Goal: Register for event/course

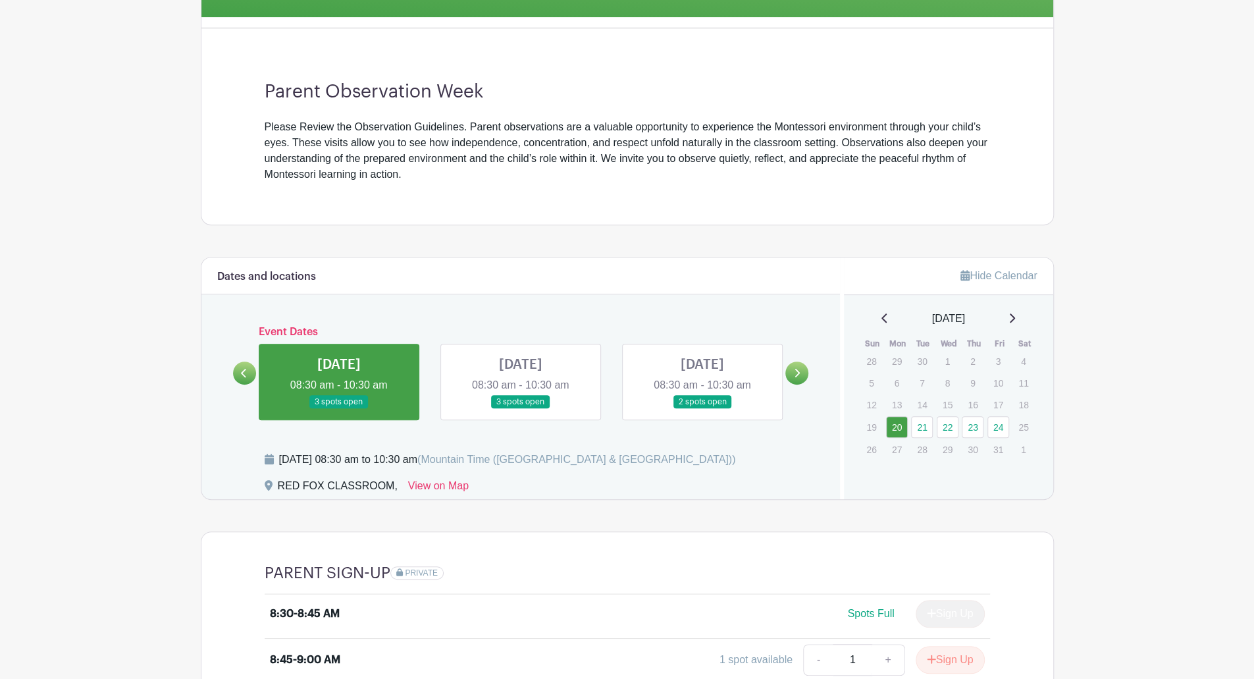
scroll to position [329, 0]
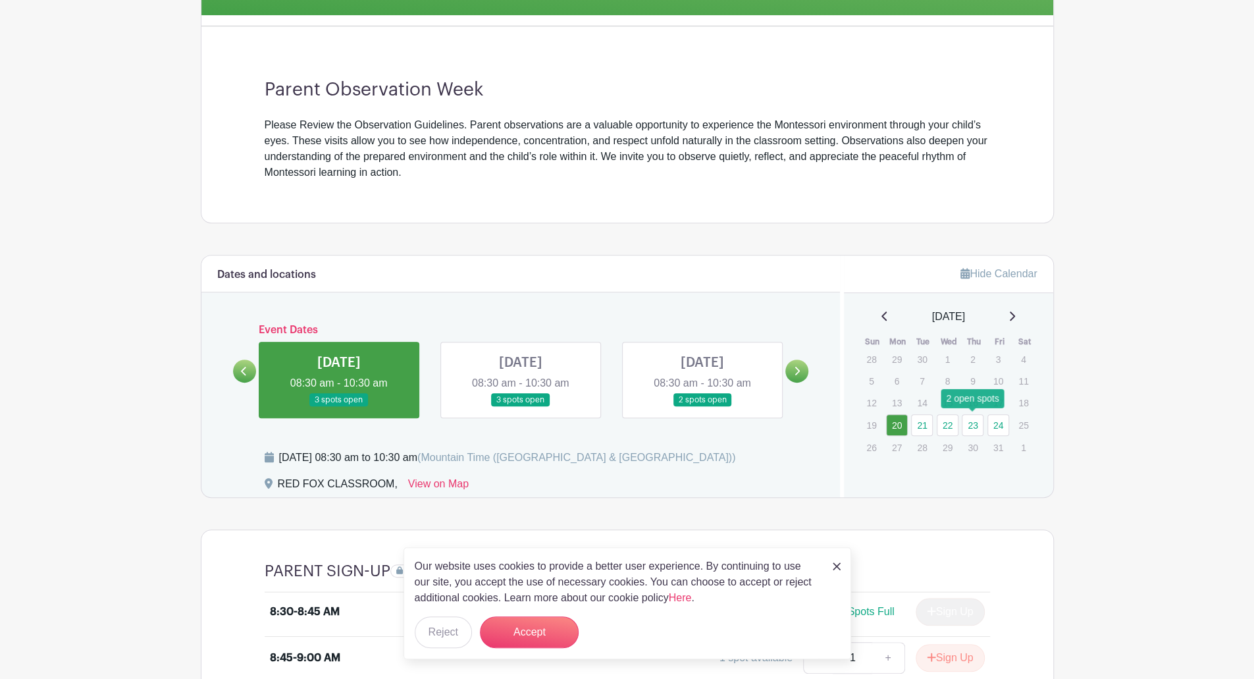
click at [972, 426] on link "23" at bounding box center [973, 425] width 22 height 22
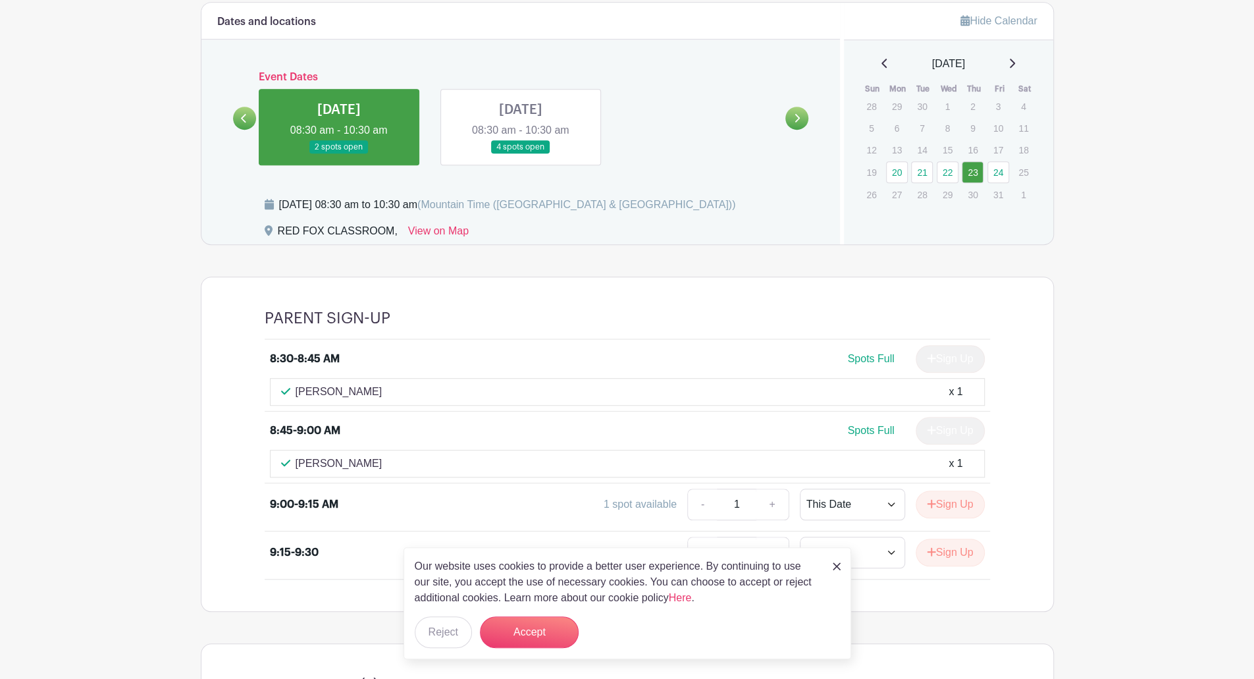
scroll to position [593, 0]
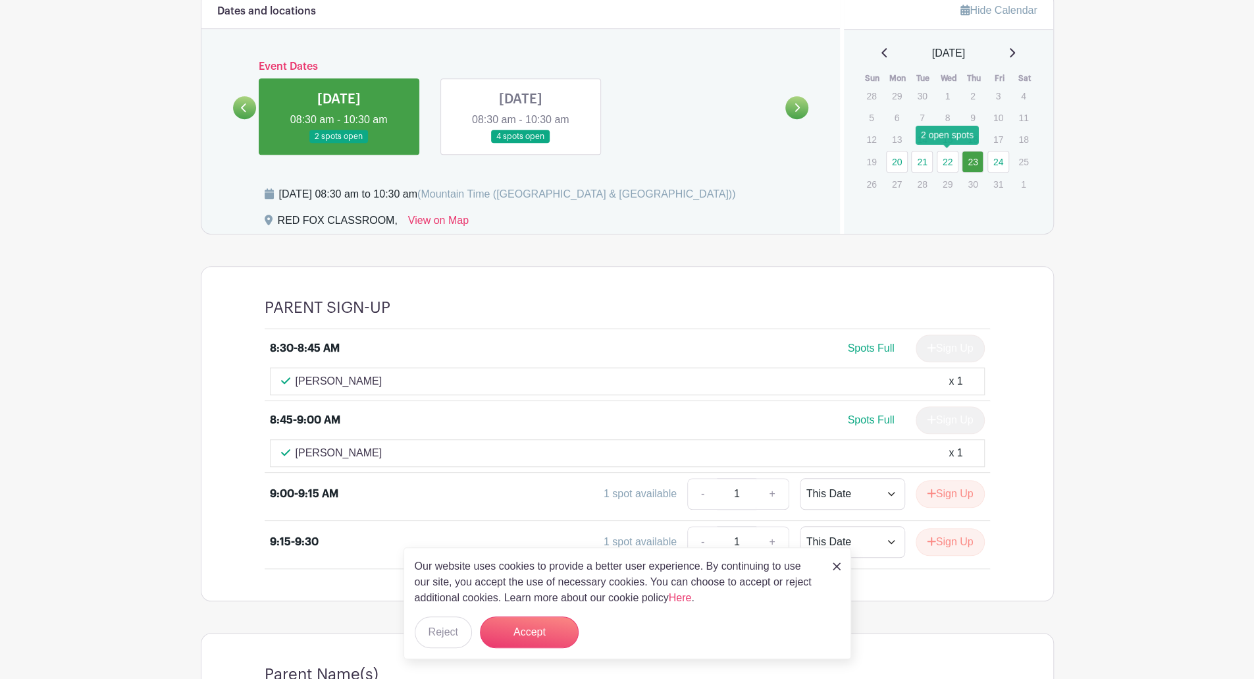
click at [948, 164] on link "22" at bounding box center [948, 162] width 22 height 22
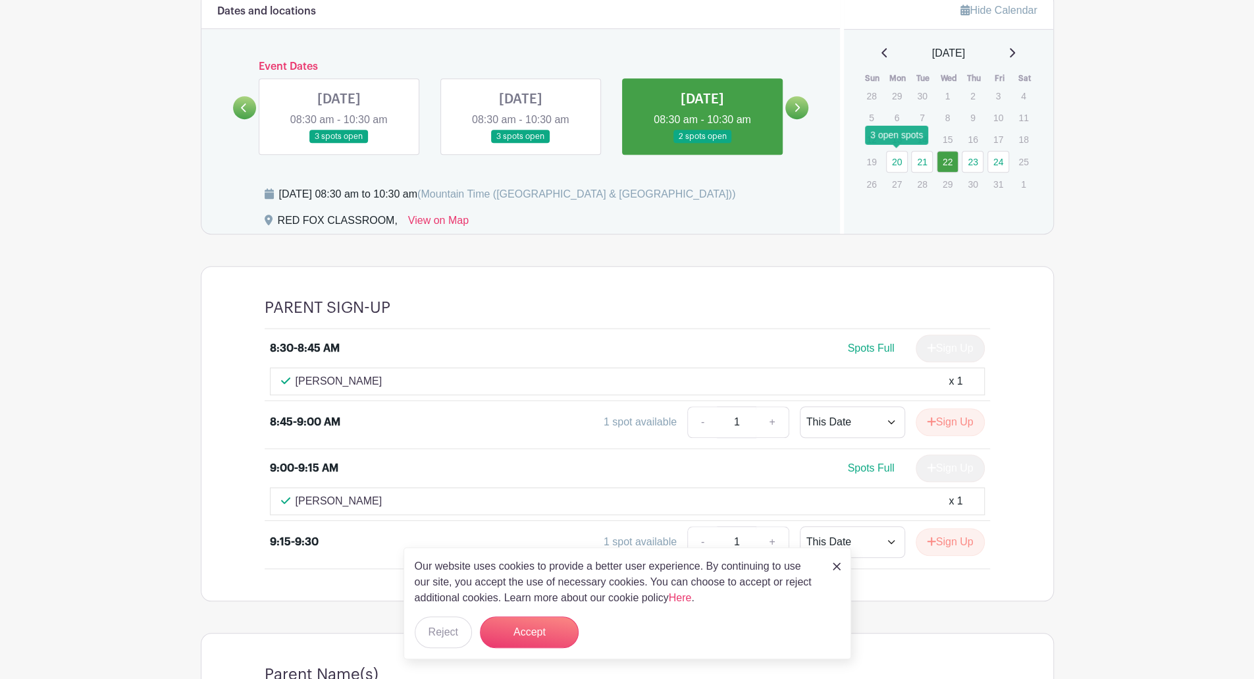
click at [901, 165] on link "20" at bounding box center [897, 162] width 22 height 22
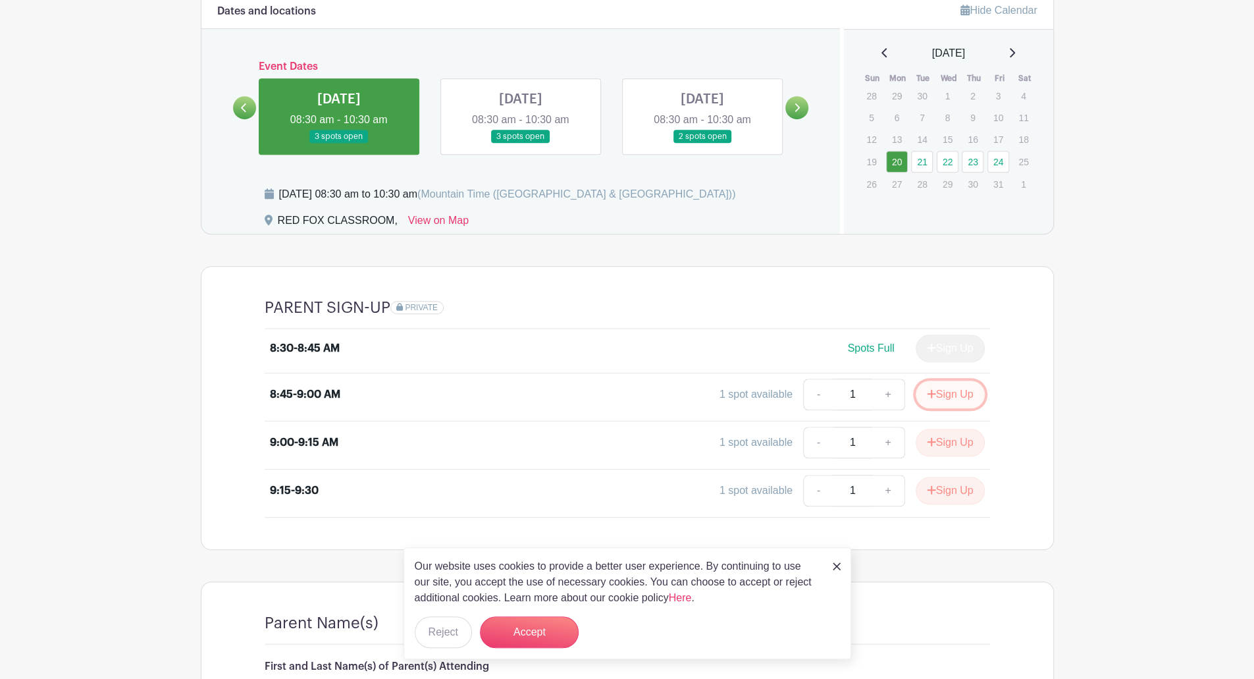
click at [952, 392] on button "Sign Up" at bounding box center [950, 395] width 69 height 28
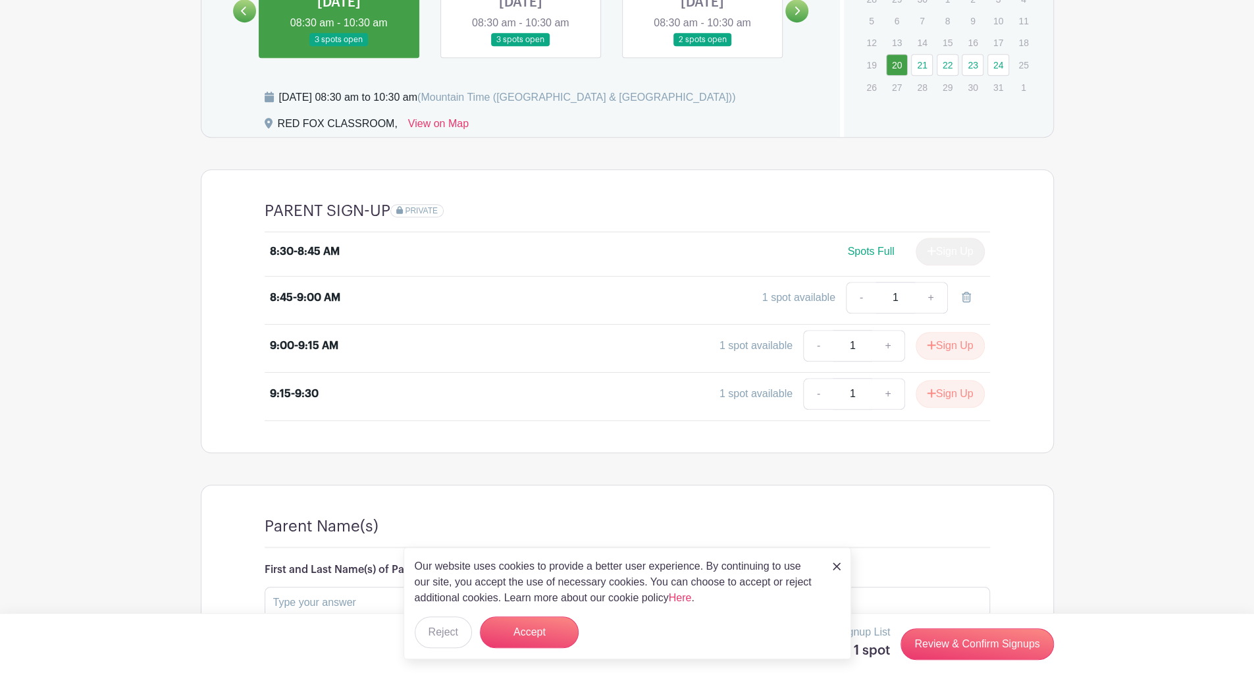
scroll to position [724, 0]
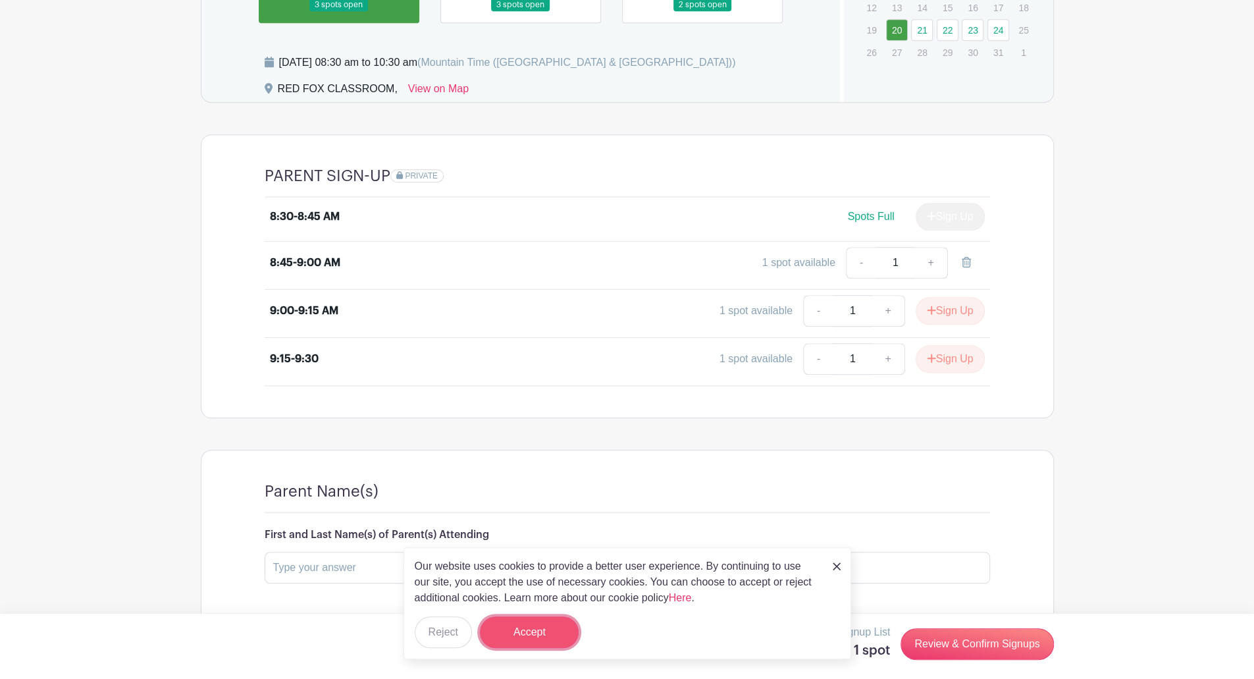
click at [536, 638] on button "Accept" at bounding box center [529, 632] width 99 height 32
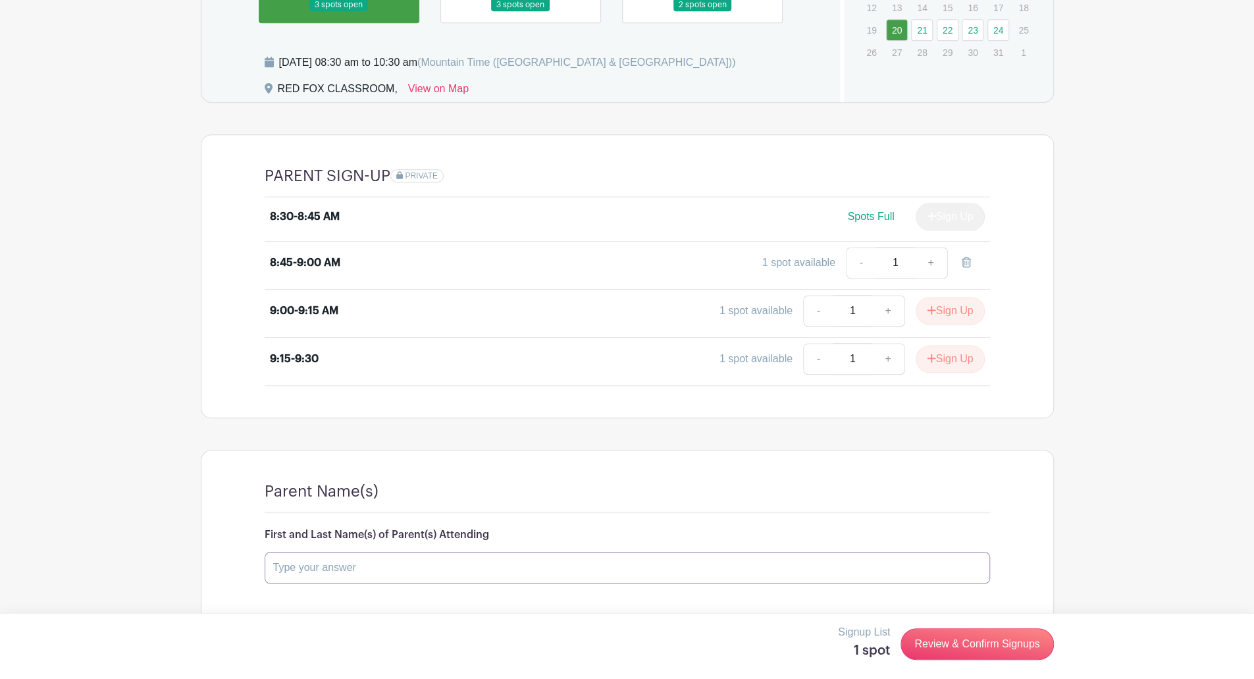
click at [448, 566] on input "text" at bounding box center [628, 568] width 726 height 32
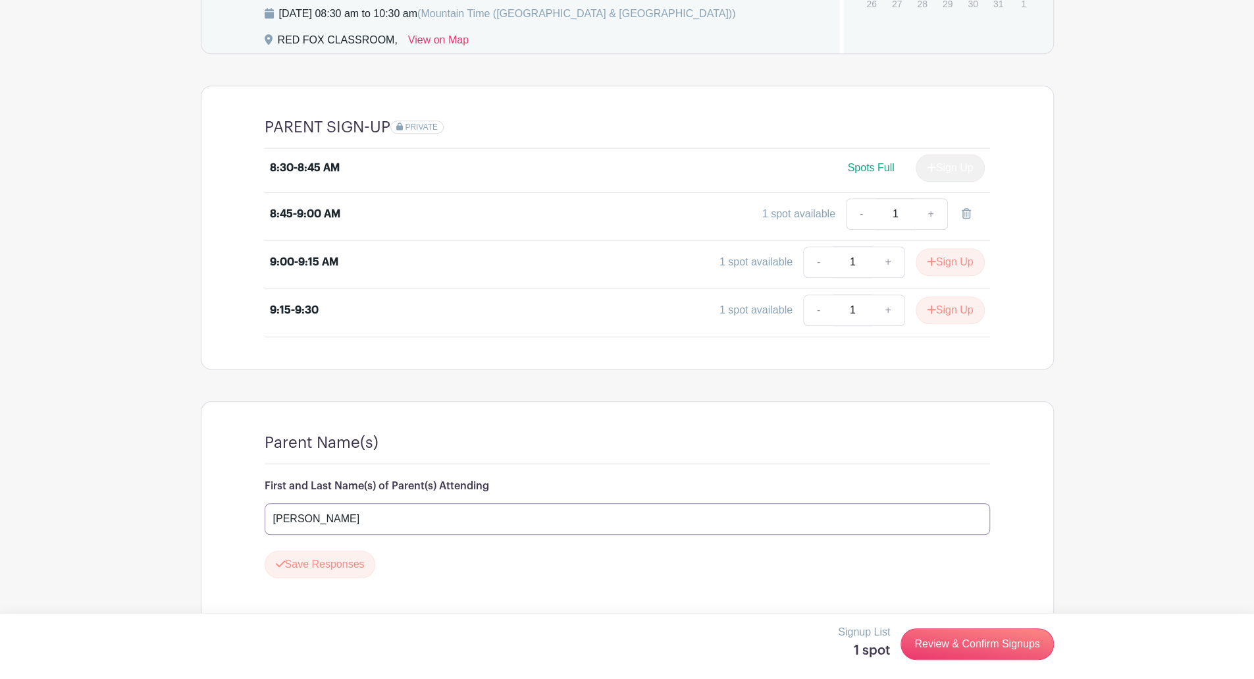
scroll to position [790, 0]
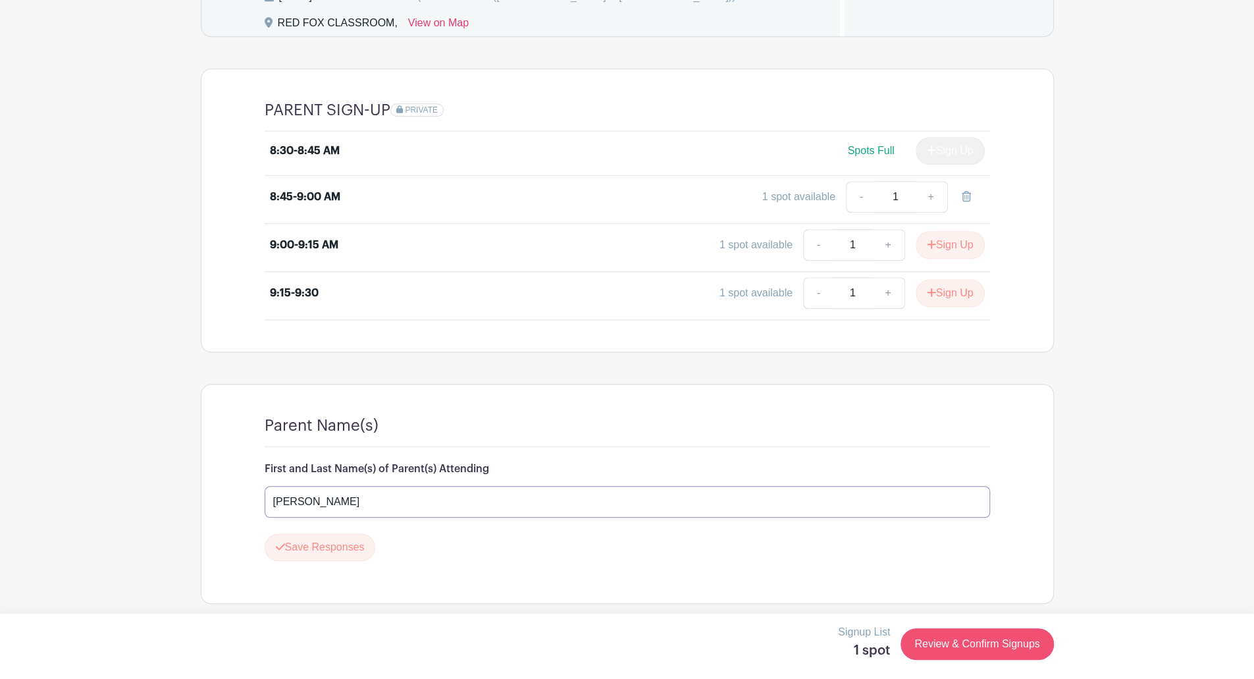
type input "[PERSON_NAME]"
click at [989, 648] on link "Review & Confirm Signups" at bounding box center [977, 644] width 153 height 32
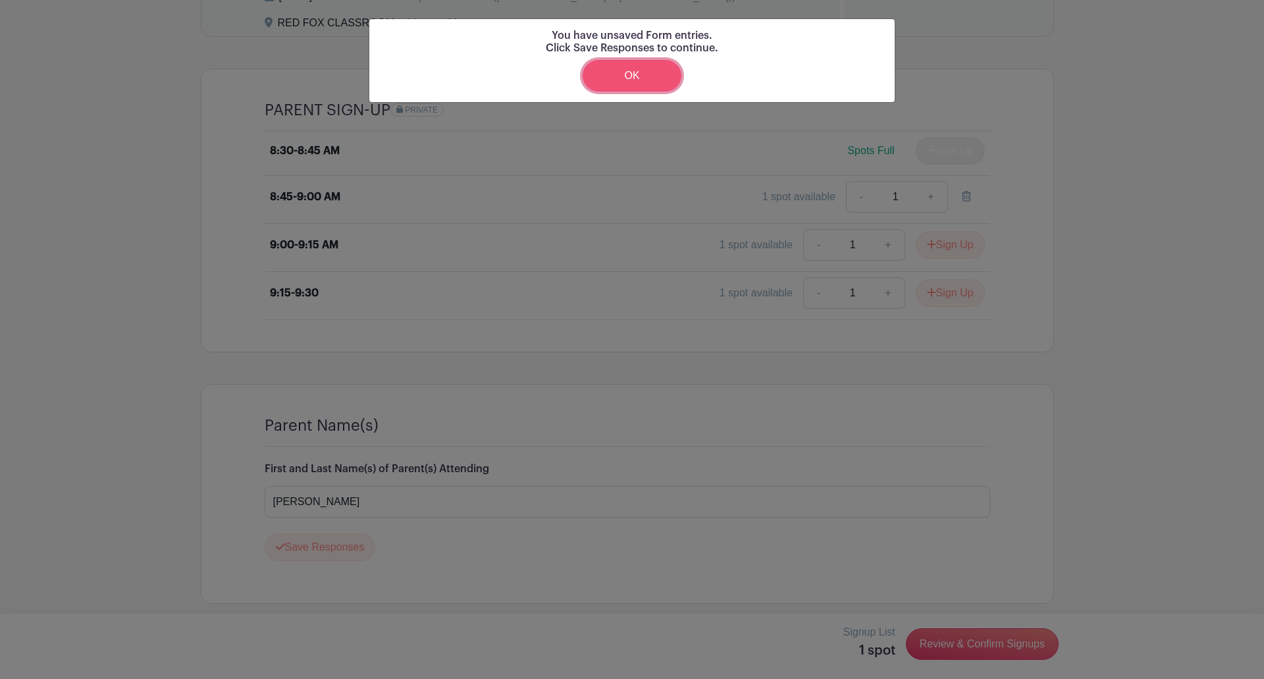
click at [631, 77] on link "OK" at bounding box center [632, 76] width 99 height 32
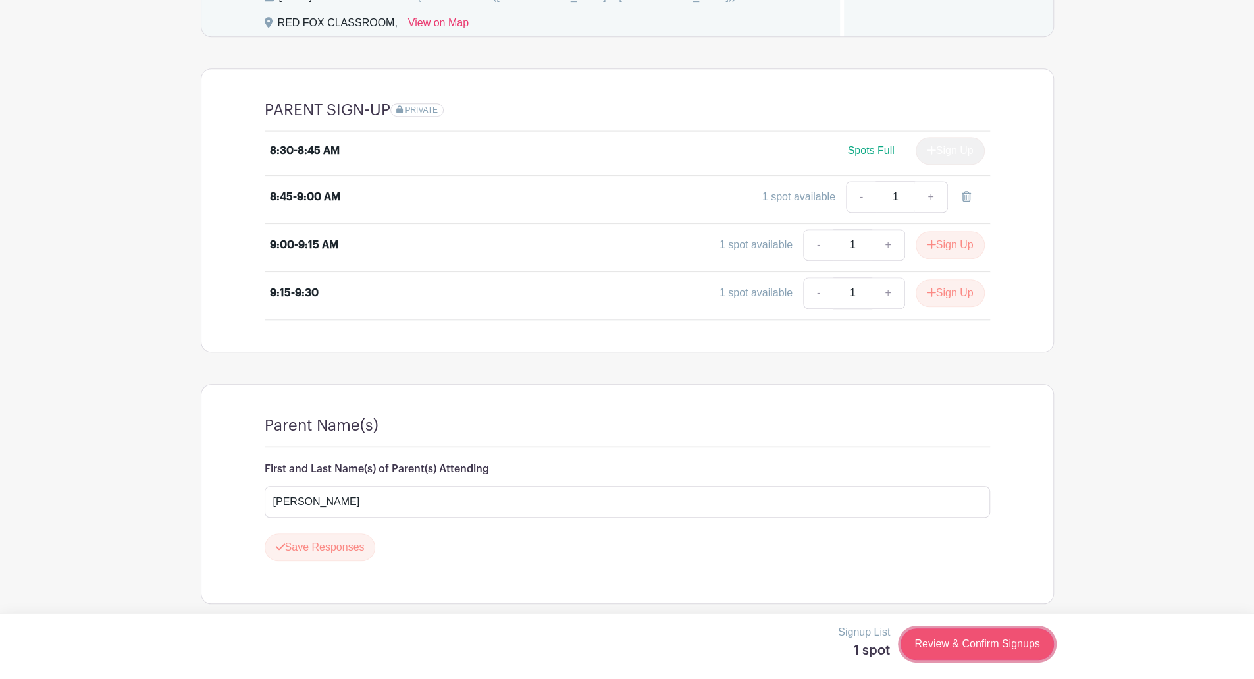
click at [989, 647] on link "Review & Confirm Signups" at bounding box center [977, 644] width 153 height 32
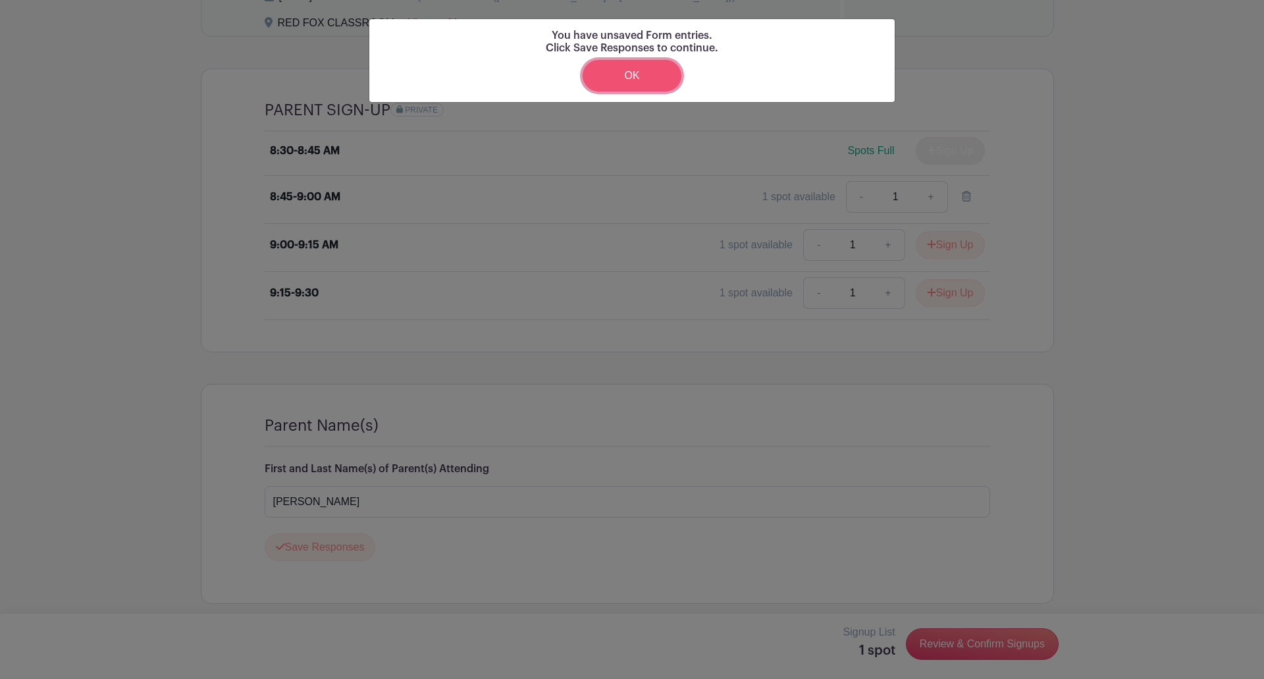
click at [640, 78] on link "OK" at bounding box center [632, 76] width 99 height 32
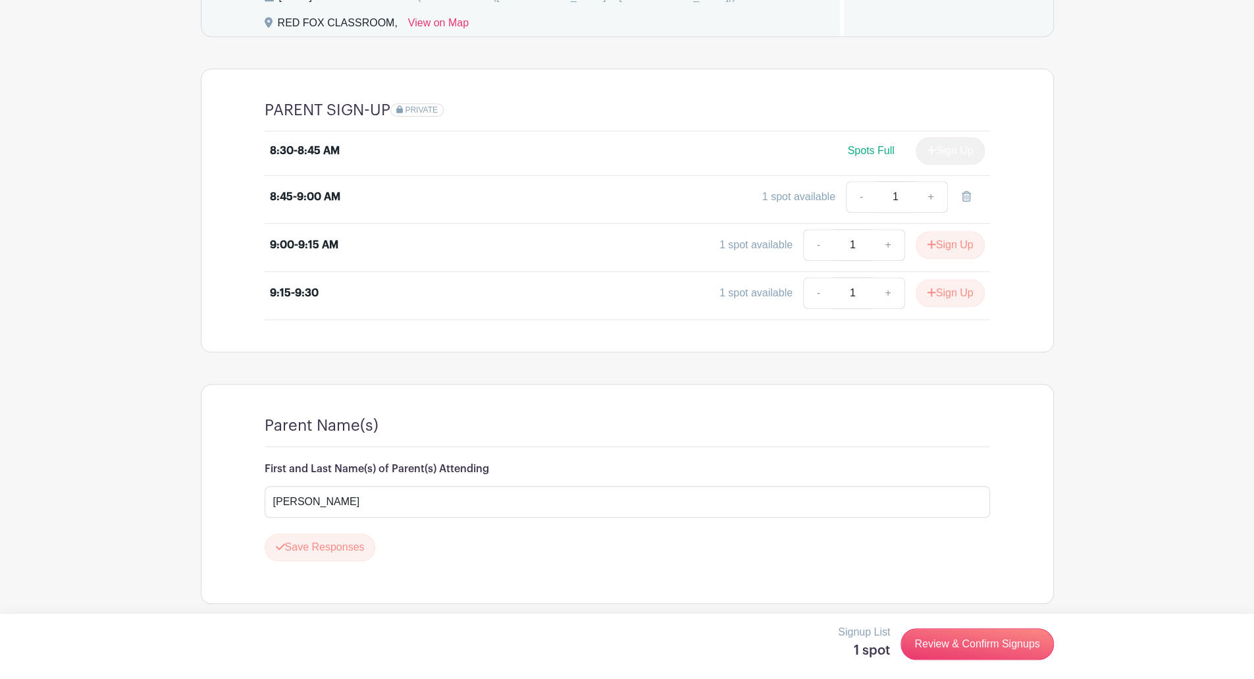
click at [674, 181] on div "1 spot available - 1 +" at bounding box center [716, 197] width 537 height 32
click at [681, 193] on div "1 spot available - 1 +" at bounding box center [716, 197] width 537 height 32
click at [311, 545] on button "Save Responses" at bounding box center [320, 547] width 111 height 28
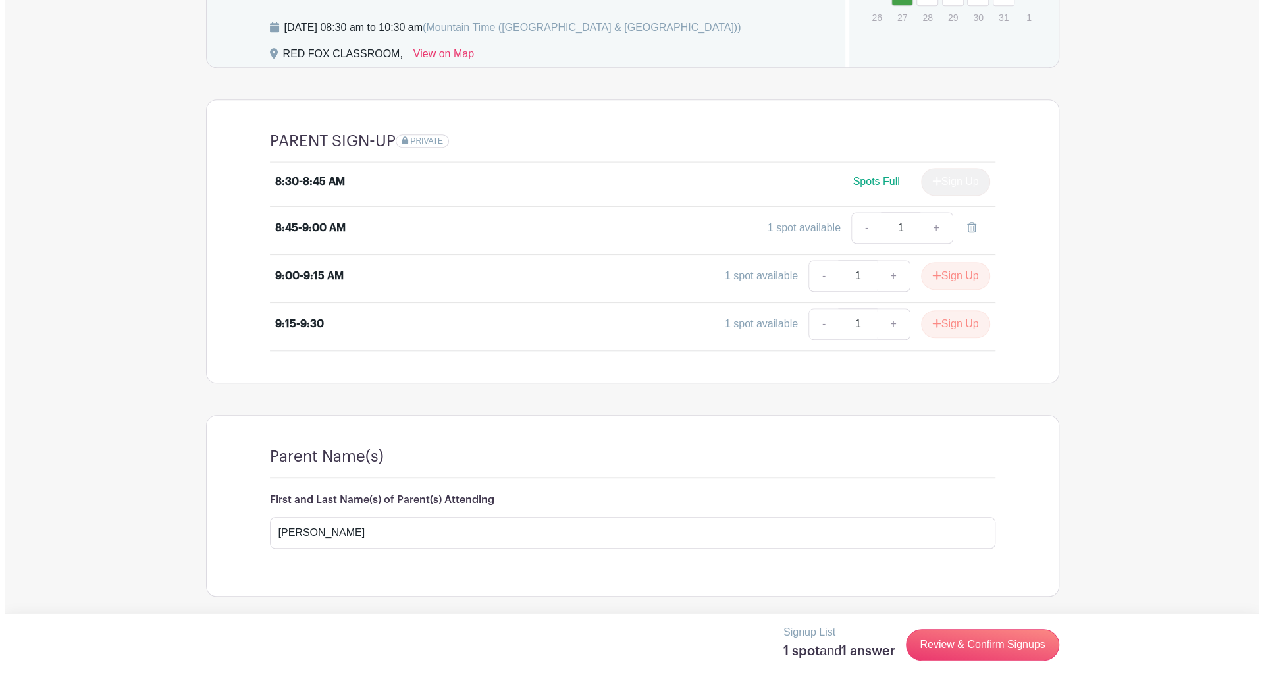
scroll to position [753, 0]
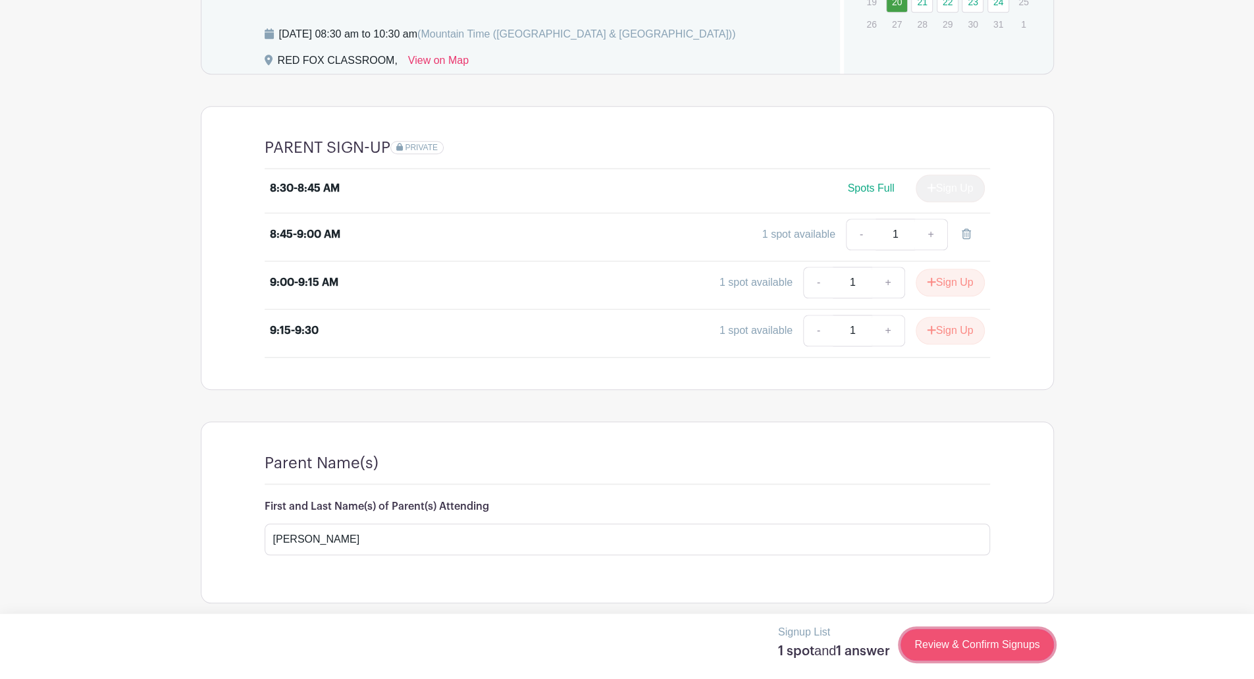
click at [957, 643] on link "Review & Confirm Signups" at bounding box center [977, 645] width 153 height 32
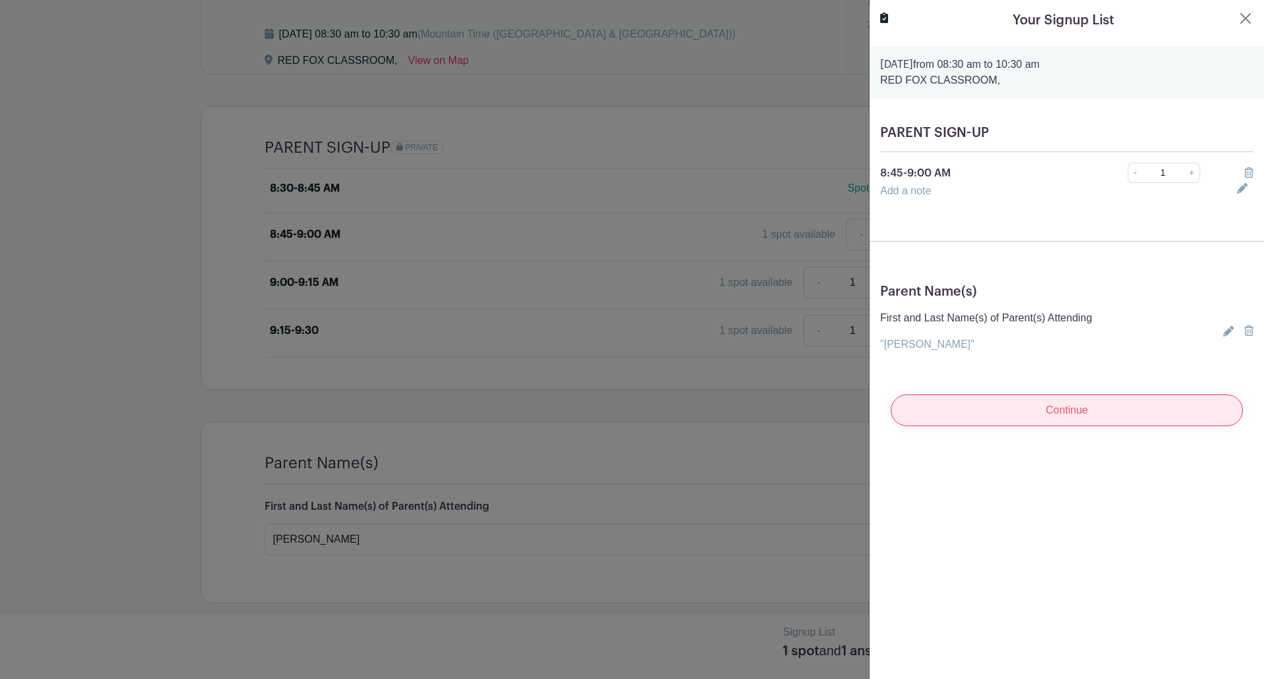
click at [979, 413] on input "Continue" at bounding box center [1067, 410] width 352 height 32
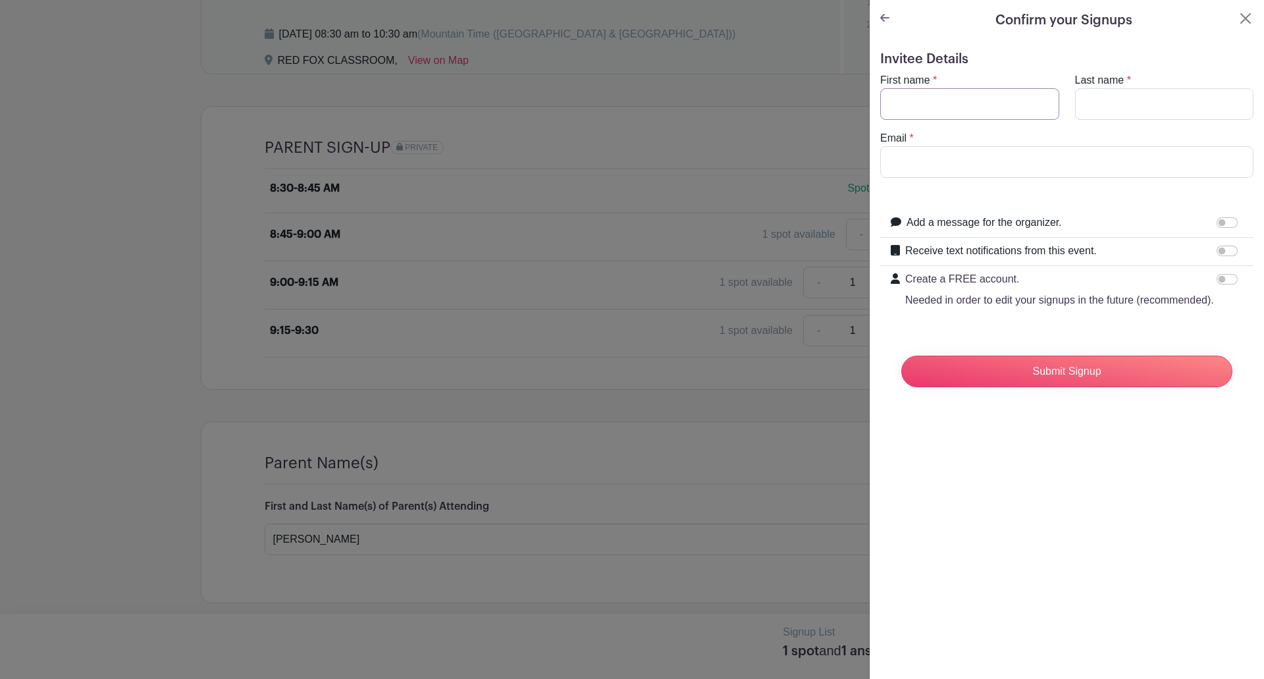
click at [938, 97] on input "First name" at bounding box center [969, 104] width 179 height 32
type input "[PERSON_NAME]"
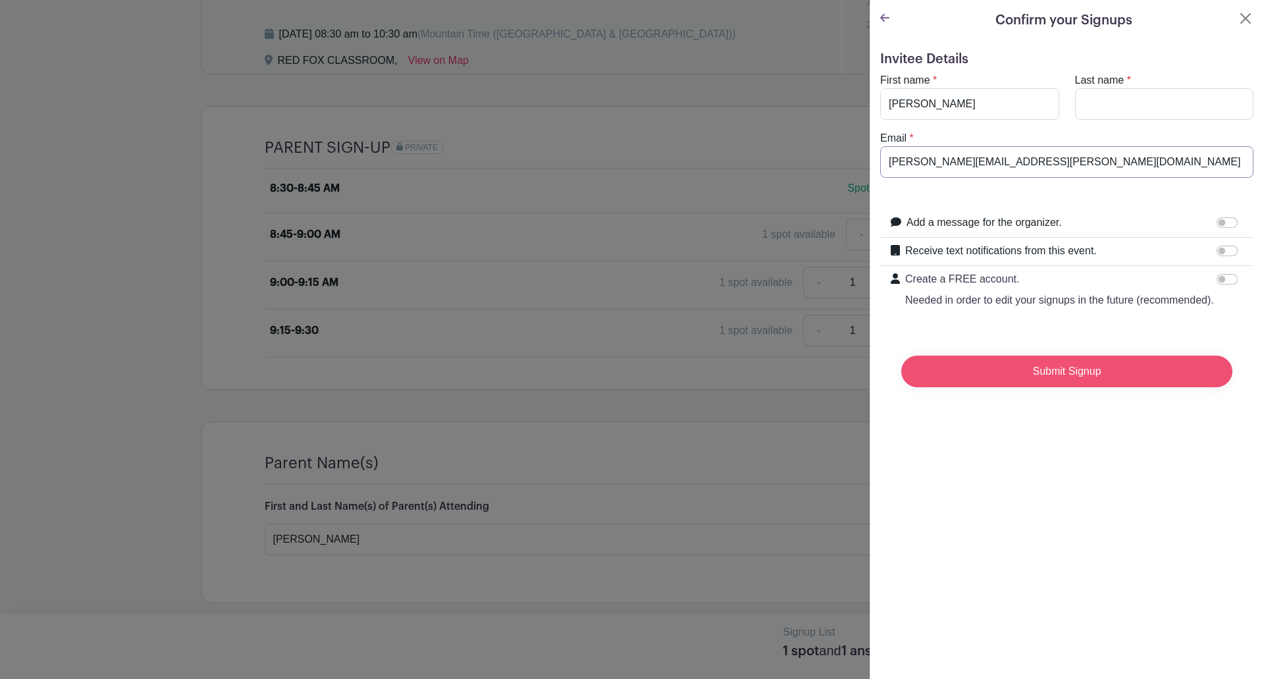
type input "[PERSON_NAME][EMAIL_ADDRESS][PERSON_NAME][DOMAIN_NAME]"
click at [969, 387] on input "Submit Signup" at bounding box center [1066, 372] width 331 height 32
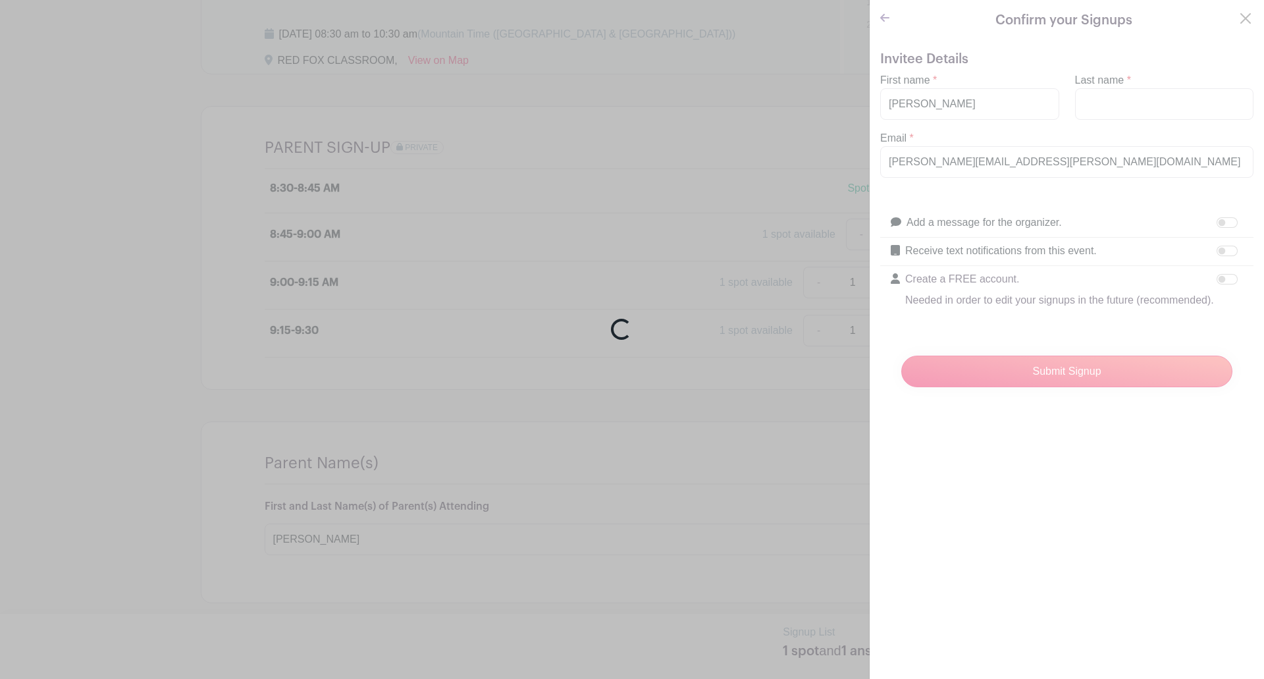
click at [1125, 97] on div "Loading..." at bounding box center [632, 339] width 1264 height 679
click at [1007, 390] on div "Loading..." at bounding box center [632, 339] width 1264 height 679
click at [964, 377] on div "Loading..." at bounding box center [632, 339] width 1264 height 679
click at [1090, 371] on div "Loading..." at bounding box center [632, 339] width 1264 height 679
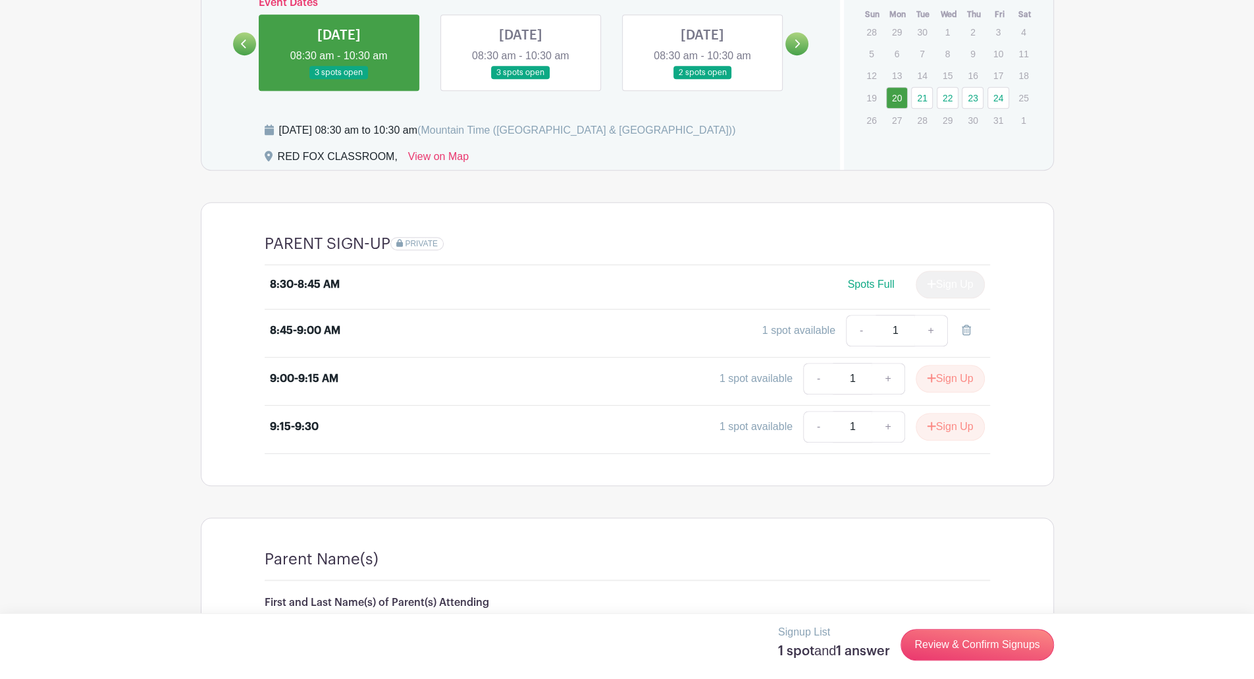
scroll to position [658, 0]
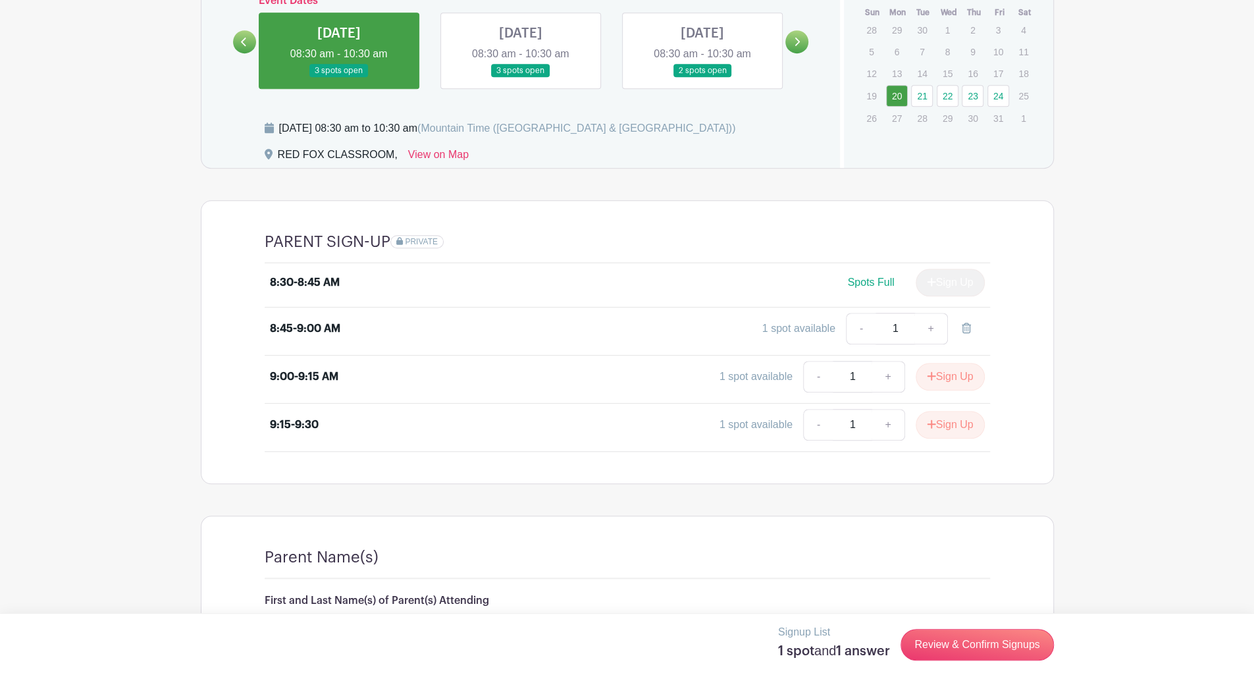
click at [549, 317] on div "1 spot available - 1 +" at bounding box center [716, 329] width 537 height 32
click at [803, 328] on div "1 spot available" at bounding box center [799, 329] width 73 height 16
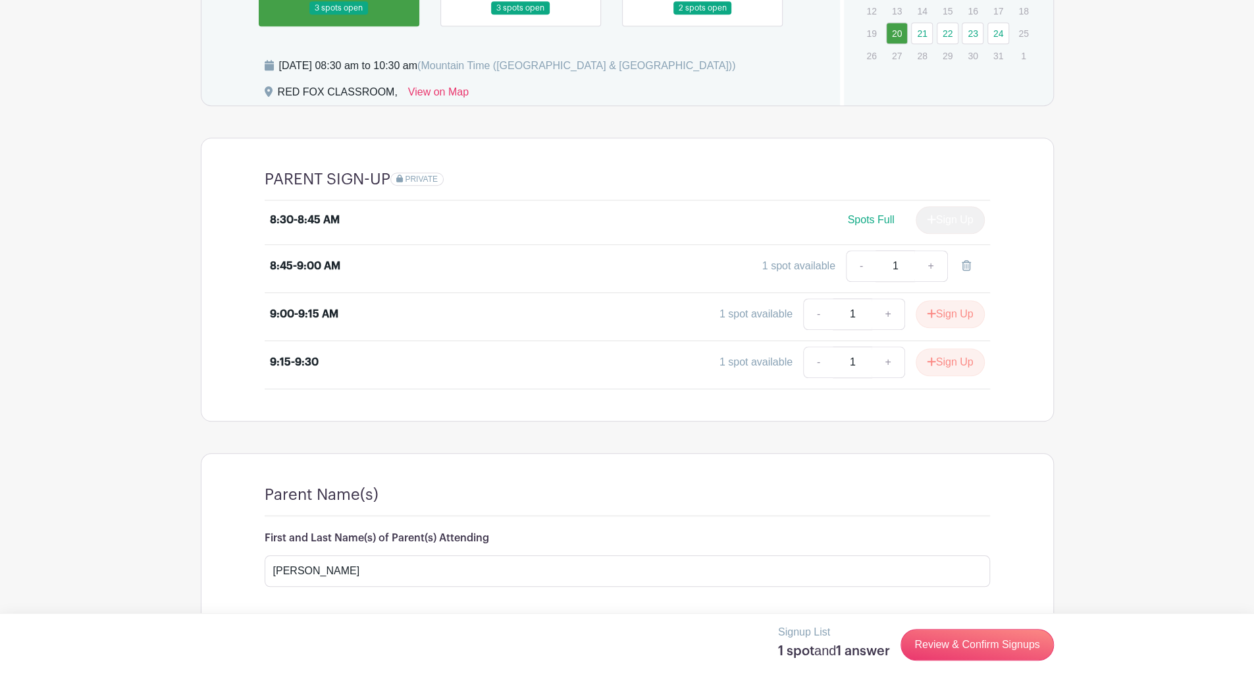
scroll to position [724, 0]
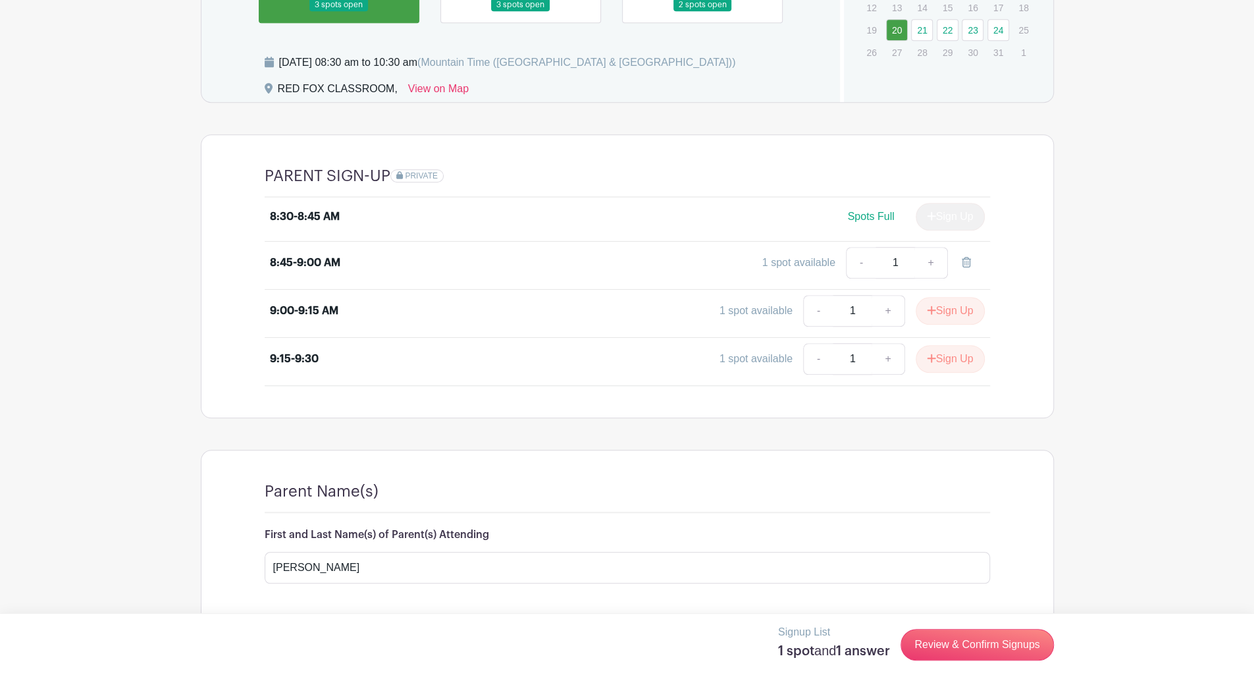
click at [462, 265] on div "1 spot available - 1 +" at bounding box center [716, 263] width 537 height 32
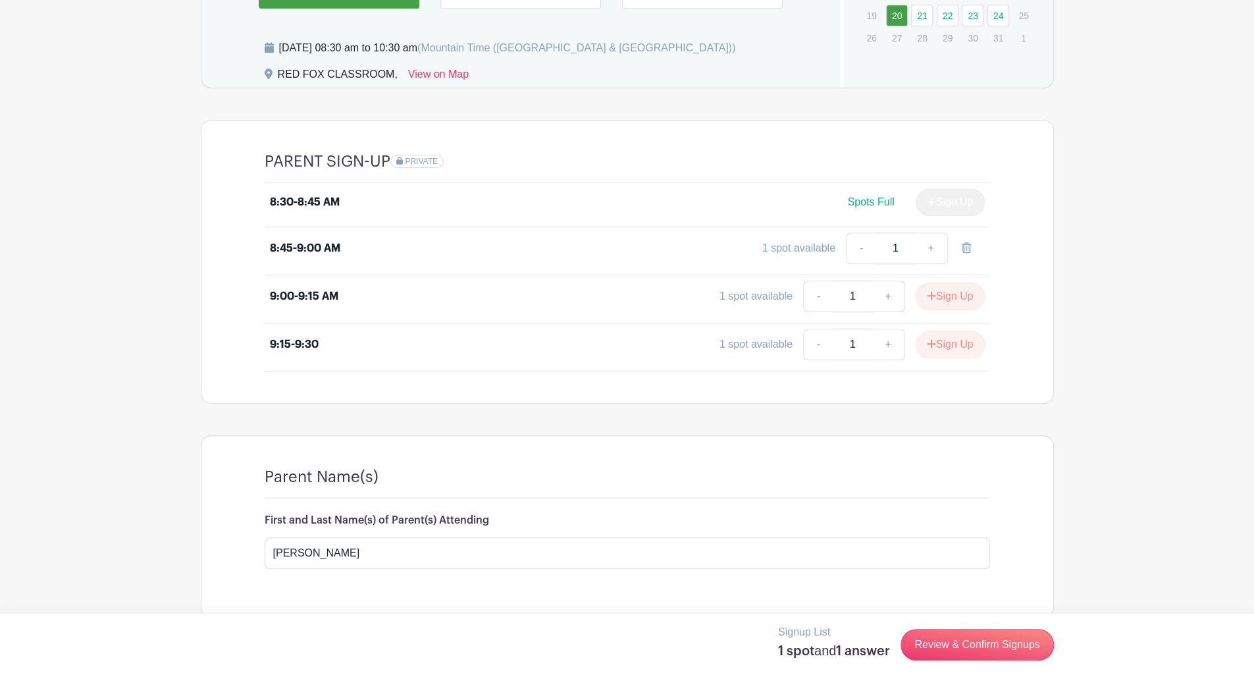
scroll to position [753, 0]
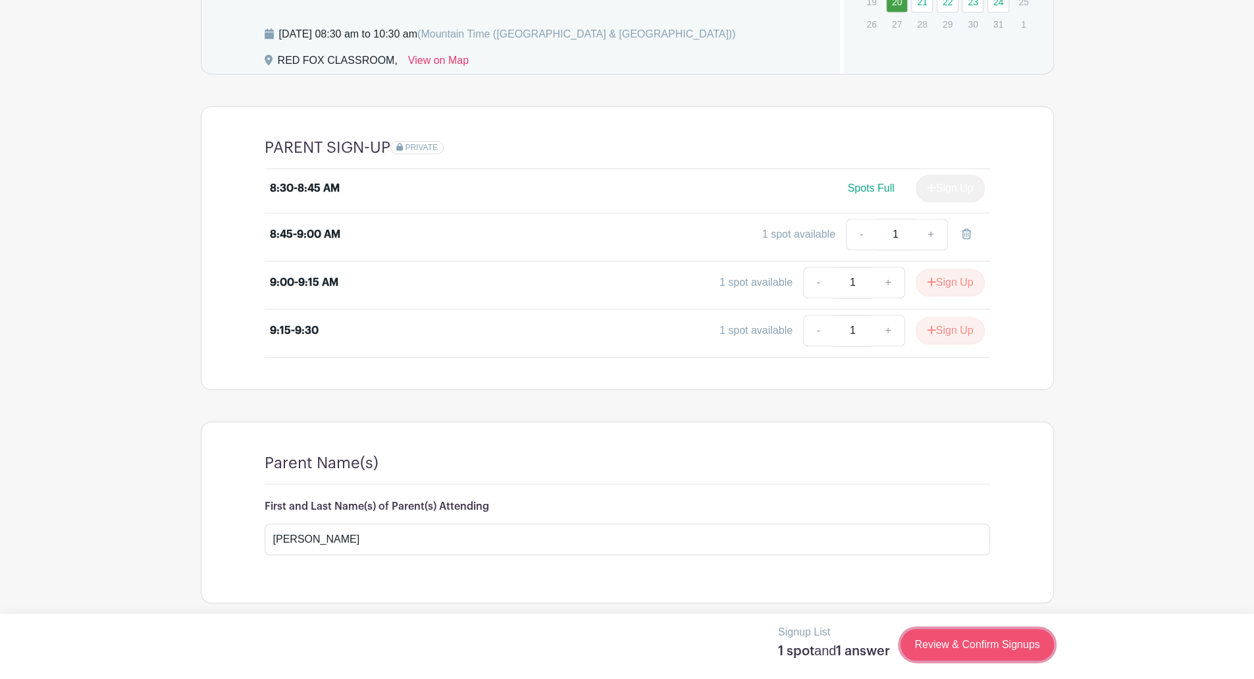
click at [986, 639] on link "Review & Confirm Signups" at bounding box center [977, 645] width 153 height 32
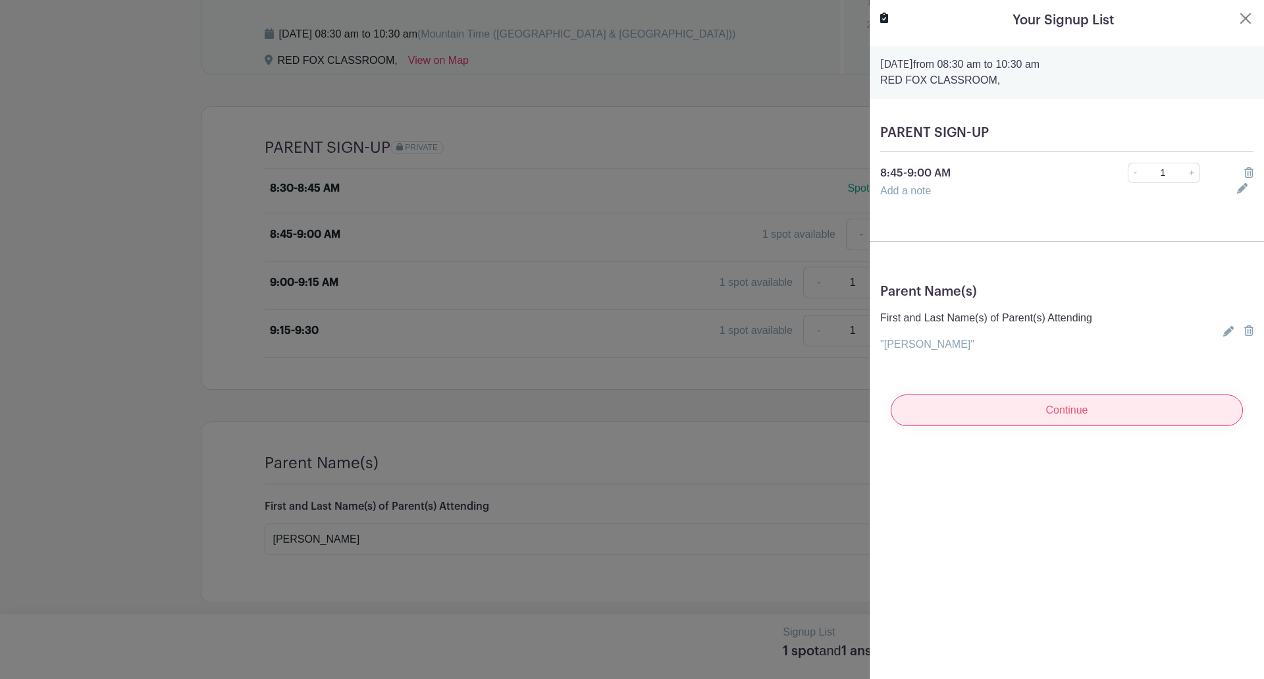
click at [998, 415] on input "Continue" at bounding box center [1067, 410] width 352 height 32
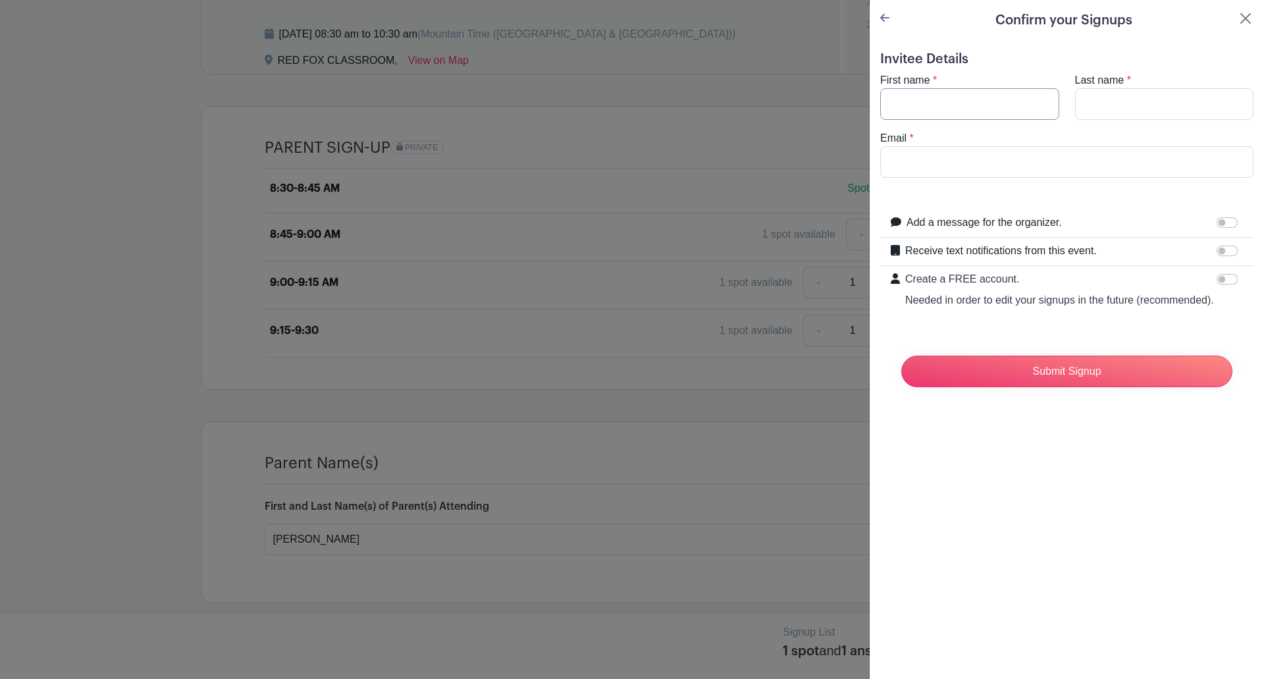
click at [1000, 109] on input "First name" at bounding box center [969, 104] width 179 height 32
type input "[PERSON_NAME]"
type input "Tybor"
type input "[PERSON_NAME][EMAIL_ADDRESS][PERSON_NAME][DOMAIN_NAME]"
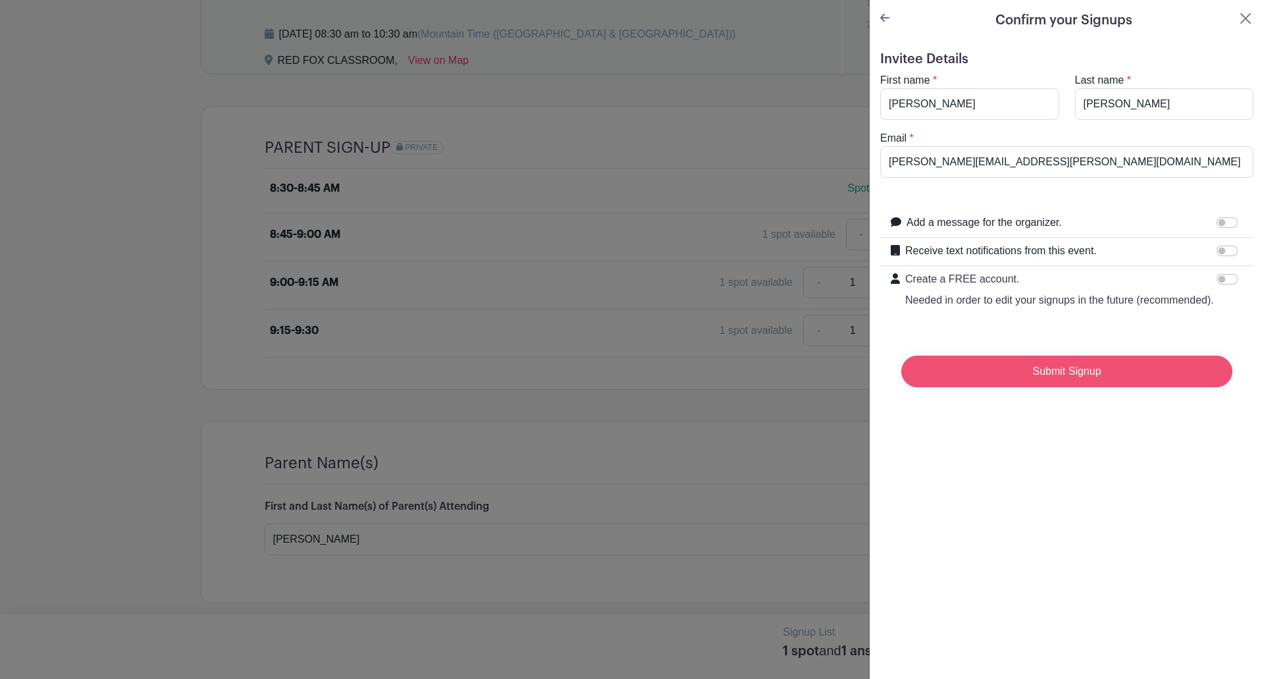
click at [1048, 383] on input "Submit Signup" at bounding box center [1066, 372] width 331 height 32
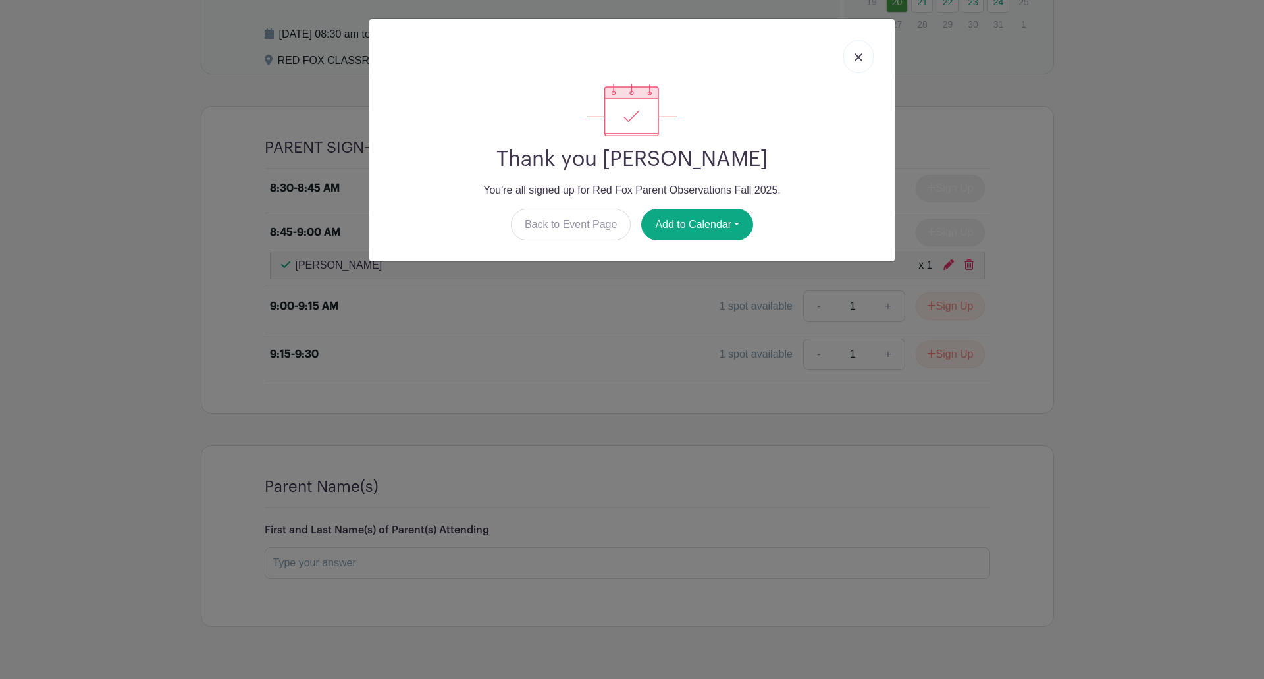
click at [860, 60] on img at bounding box center [859, 57] width 8 height 8
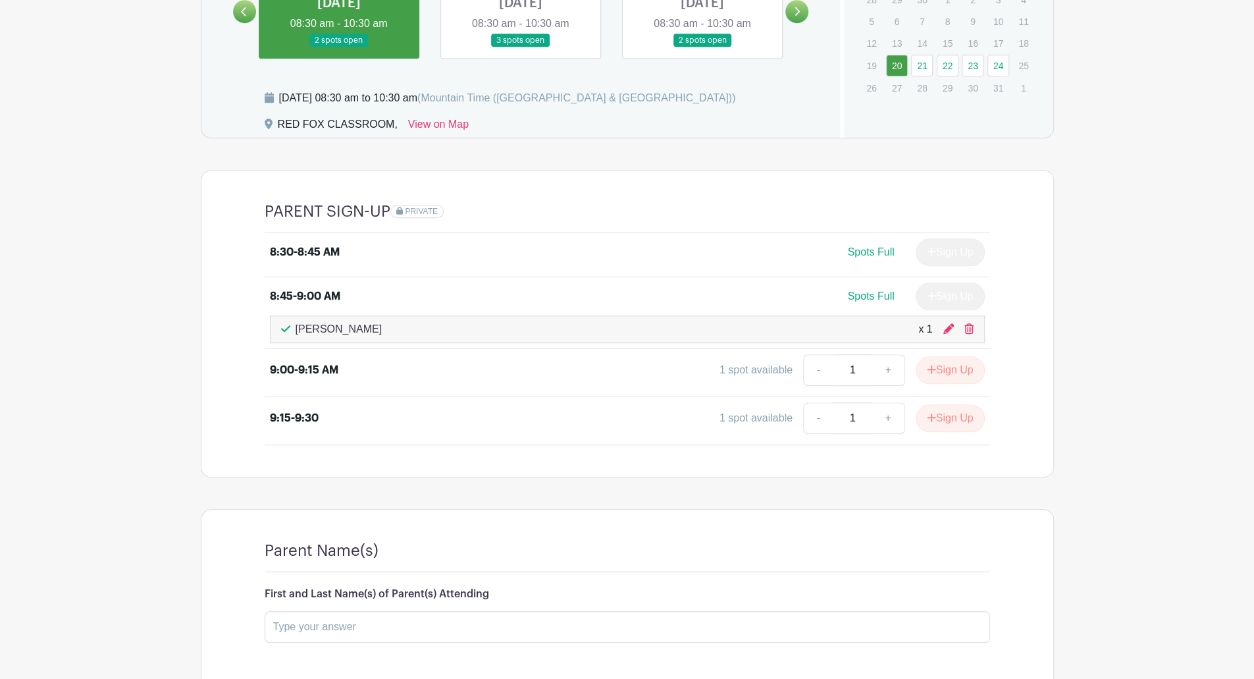
scroll to position [687, 0]
